Goal: Task Accomplishment & Management: Use online tool/utility

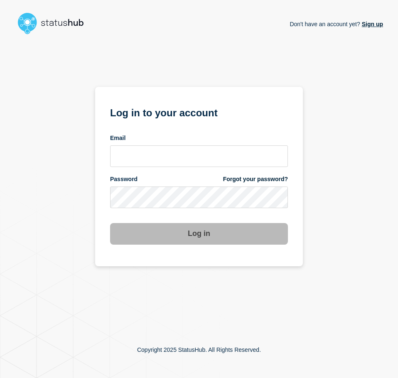
click at [141, 168] on form "Log in to your account Email Password Forgot your password? Log in" at bounding box center [199, 174] width 178 height 141
click at [138, 156] on input "email input" at bounding box center [199, 157] width 178 height 22
click at [0, 378] on com-1password-button at bounding box center [0, 378] width 0 height 0
click at [160, 157] on input "email input" at bounding box center [199, 157] width 178 height 22
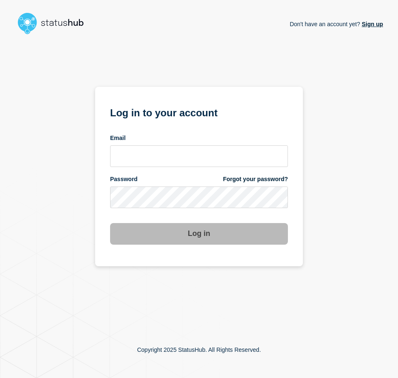
click at [194, 145] on div "Email" at bounding box center [199, 150] width 178 height 33
click at [194, 146] on input "email input" at bounding box center [199, 157] width 178 height 22
click at [196, 147] on input "email input" at bounding box center [199, 157] width 178 height 22
click at [0, 378] on com-1password-button at bounding box center [0, 378] width 0 height 0
click at [258, 165] on input "email input" at bounding box center [199, 157] width 178 height 22
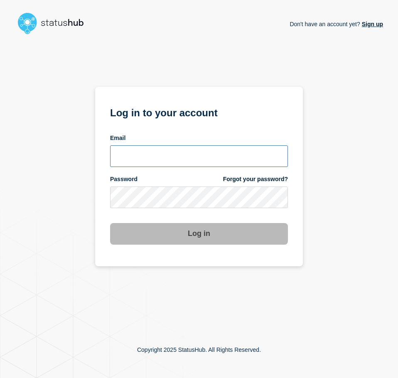
click at [0, 378] on com-1password-button at bounding box center [0, 378] width 0 height 0
click at [148, 138] on div "Email" at bounding box center [199, 138] width 178 height 8
click at [137, 162] on input "email input" at bounding box center [199, 157] width 178 height 22
click at [139, 159] on input "[EMAIL_ADDRESS][DOMAIN_NAME]" at bounding box center [199, 157] width 178 height 22
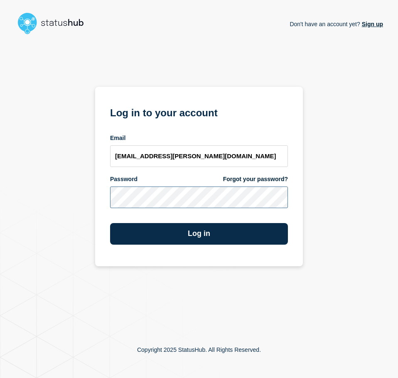
click at [110, 223] on button "Log in" at bounding box center [199, 234] width 178 height 22
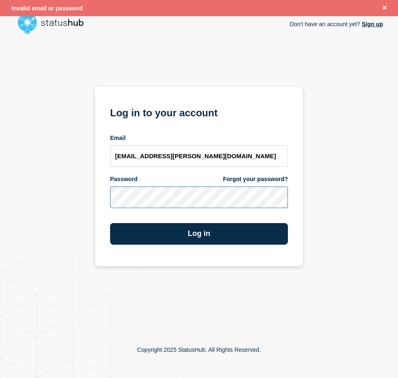
click at [86, 200] on div "Don't have an account yet? Sign up Log in to your account Email [EMAIL_ADDRESS]…" at bounding box center [199, 180] width 368 height 284
click at [110, 223] on button "Log in" at bounding box center [199, 234] width 178 height 22
click at [0, 378] on com-1password-button at bounding box center [0, 378] width 0 height 0
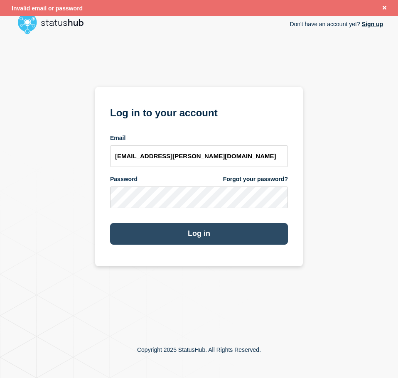
click at [159, 242] on button "Log in" at bounding box center [199, 234] width 178 height 22
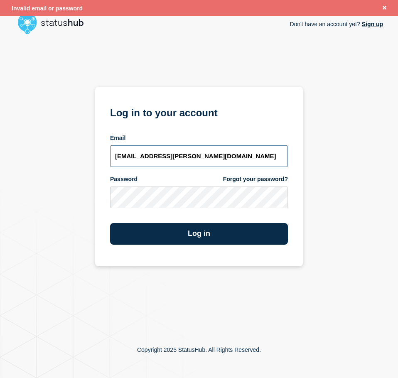
drag, startPoint x: 207, startPoint y: 158, endPoint x: -3, endPoint y: 160, distance: 210.0
click at [0, 160] on html "Invalid email or password Don't have an account yet? Sign up Don't have an acco…" at bounding box center [199, 189] width 398 height 378
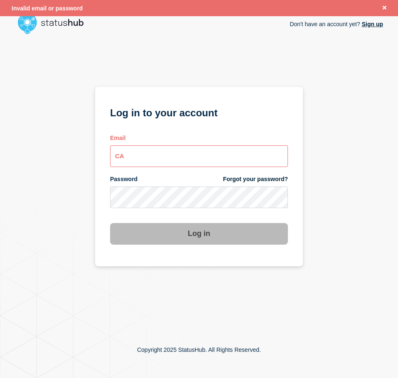
type input "C"
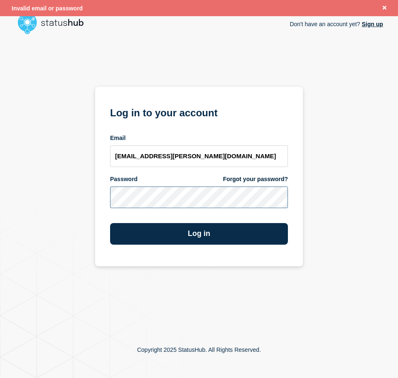
click at [110, 223] on button "Log in" at bounding box center [199, 234] width 178 height 22
click at [0, 378] on com-1password-button at bounding box center [0, 378] width 0 height 0
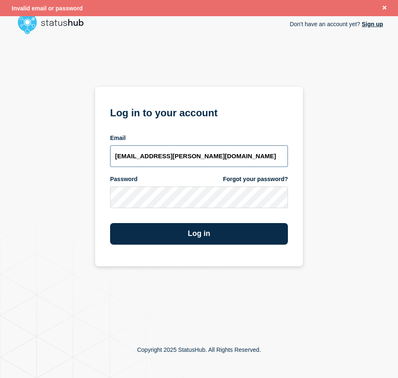
click at [200, 163] on input "[EMAIL_ADDRESS][PERSON_NAME][DOMAIN_NAME]" at bounding box center [199, 157] width 178 height 22
click at [153, 210] on form "Log in to your account Email [EMAIL_ADDRESS][PERSON_NAME][DOMAIN_NAME] Password…" at bounding box center [199, 174] width 178 height 141
click at [209, 159] on input "[EMAIL_ADDRESS][PERSON_NAME][DOMAIN_NAME]" at bounding box center [199, 157] width 178 height 22
type input "[EMAIL_ADDRESS][PERSON_NAME][DOMAIN_NAME]"
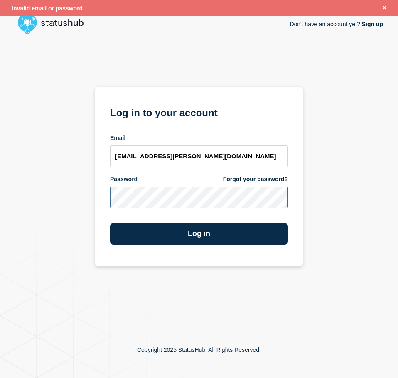
click at [110, 223] on button "Log in" at bounding box center [199, 234] width 178 height 22
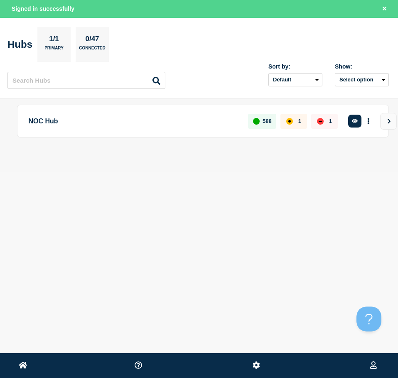
click at [389, 27] on header "Hubs 1/1 Primary 0/47 Connected Sort by: Default Last added Last updated Most a…" at bounding box center [199, 58] width 398 height 81
drag, startPoint x: 360, startPoint y: 128, endPoint x: 361, endPoint y: 119, distance: 8.9
click at [360, 126] on div "Create incident See overview" at bounding box center [363, 121] width 30 height 15
click at [361, 118] on button "button" at bounding box center [355, 121] width 14 height 13
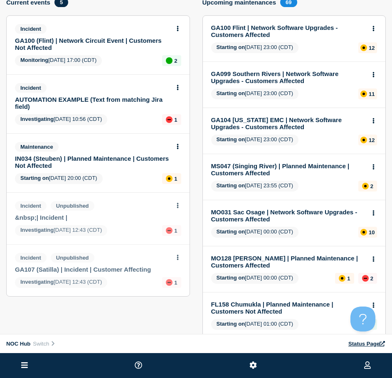
scroll to position [42, 0]
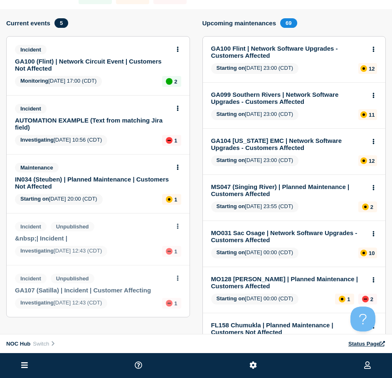
click at [119, 64] on link "GA100 (Flint) | Network Circuit Event | Customers Not Affected" at bounding box center [92, 65] width 155 height 14
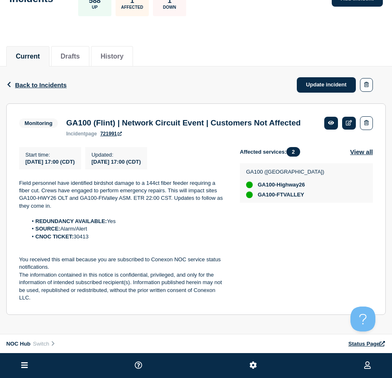
scroll to position [46, 0]
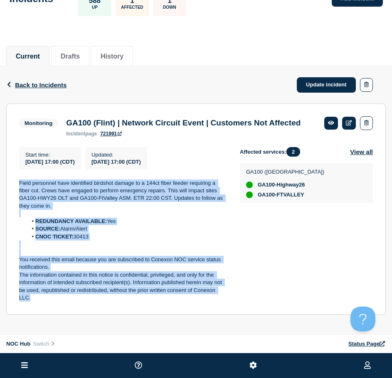
drag, startPoint x: 40, startPoint y: 289, endPoint x: 12, endPoint y: 175, distance: 117.7
click at [12, 175] on section "Monitoring GA100 (Flint) | Network Circuit Event | Customers Not Affected incid…" at bounding box center [196, 210] width 380 height 212
copy div "Field personnel have identified birdshot damage to a 144ct fiber feeder requiri…"
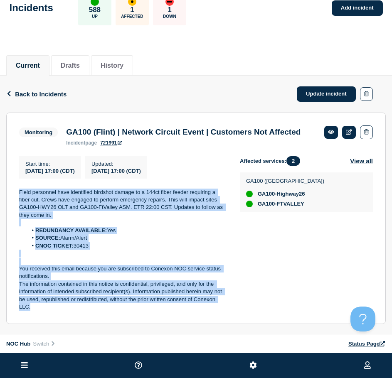
scroll to position [0, 0]
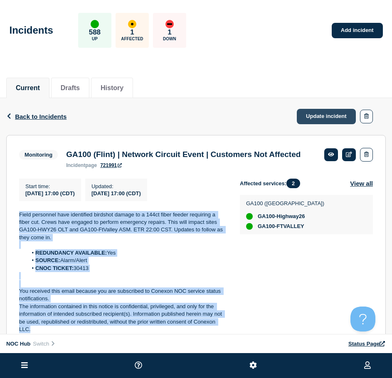
click at [325, 115] on link "Update incident" at bounding box center [326, 116] width 59 height 15
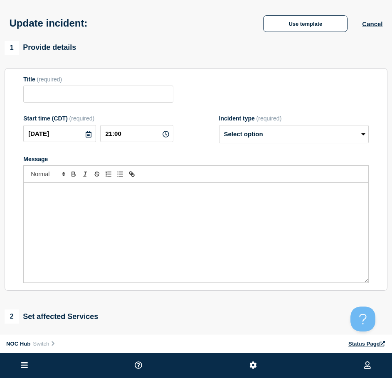
type input "GA100 (Flint) | Network Circuit Event | Customers Not Affected"
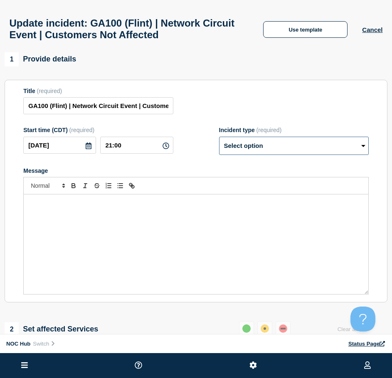
drag, startPoint x: 242, startPoint y: 146, endPoint x: 241, endPoint y: 151, distance: 5.1
click at [242, 146] on select "Select option Investigating Identified Monitoring Resolved" at bounding box center [294, 146] width 150 height 18
select select "resolved"
click at [219, 141] on select "Select option Investigating Identified Monitoring Resolved" at bounding box center [294, 146] width 150 height 18
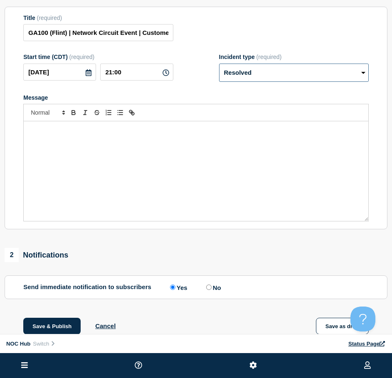
scroll to position [125, 0]
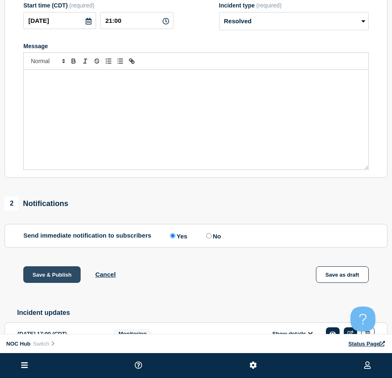
drag, startPoint x: 68, startPoint y: 279, endPoint x: 63, endPoint y: 274, distance: 6.5
click at [67, 279] on button "Save & Publish" at bounding box center [51, 275] width 57 height 17
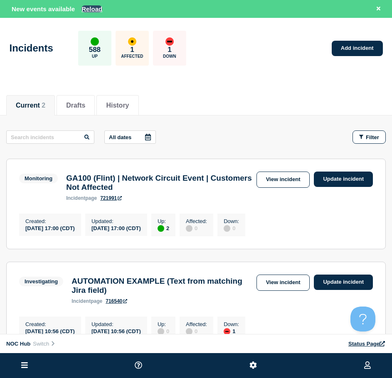
click at [91, 11] on button "Reload" at bounding box center [92, 8] width 21 height 7
